Goal: Information Seeking & Learning: Learn about a topic

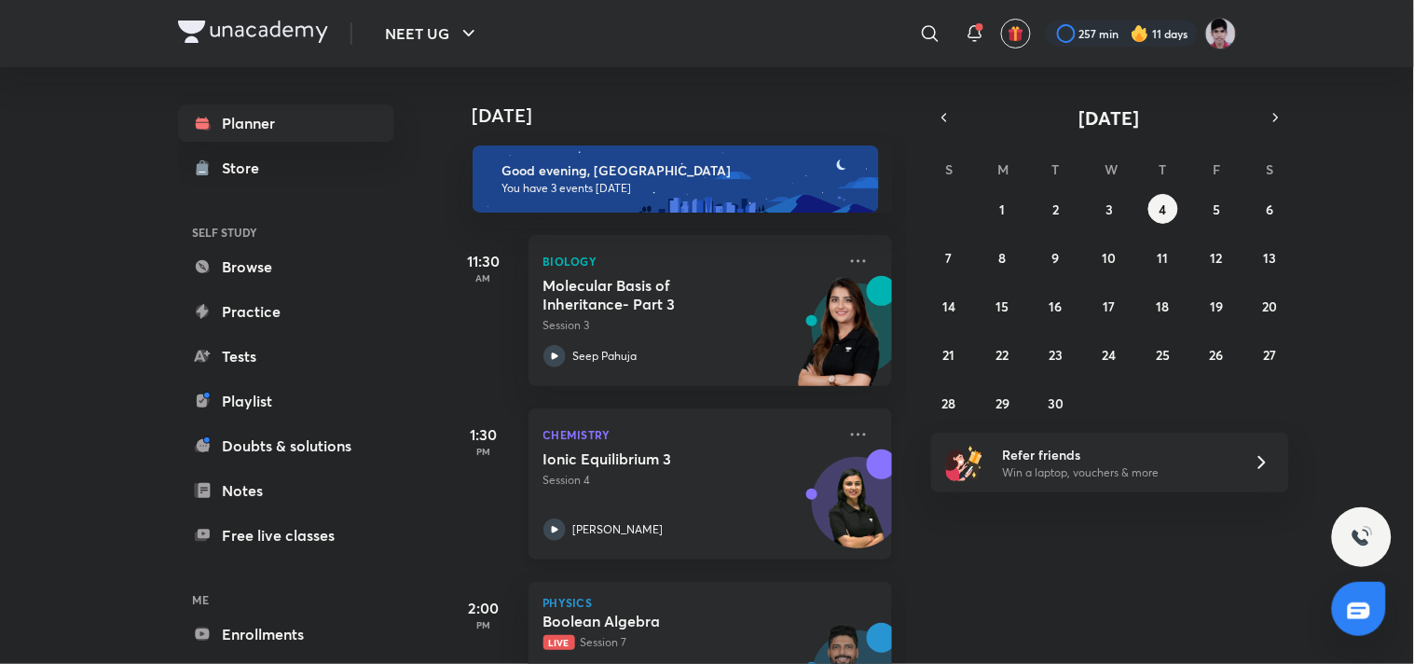
click at [744, 492] on div "Ionic Equilibrium 3 Session 4 [PERSON_NAME]" at bounding box center [690, 494] width 293 height 91
